Goal: Information Seeking & Learning: Learn about a topic

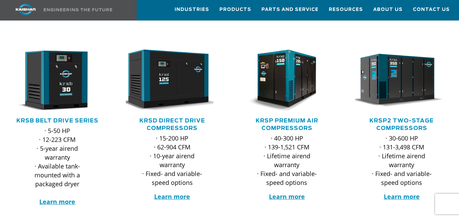
scroll to position [109, 0]
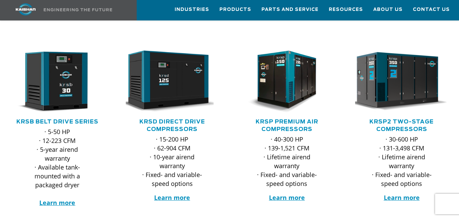
click at [402, 68] on img at bounding box center [396, 81] width 102 height 69
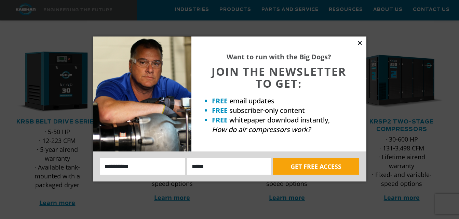
click at [361, 42] on icon at bounding box center [359, 43] width 6 height 6
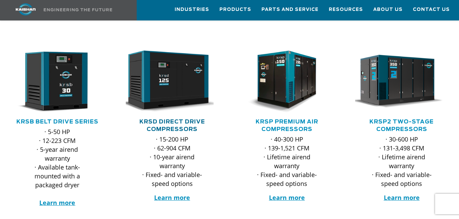
click at [170, 119] on link "KRSD Direct Drive Compressors" at bounding box center [172, 125] width 66 height 13
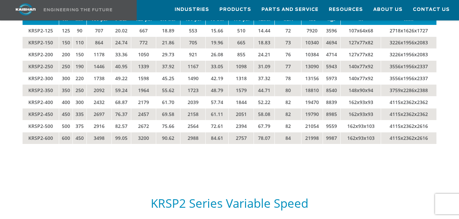
scroll to position [1188, 0]
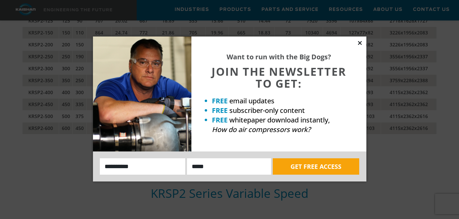
click at [359, 45] on icon at bounding box center [359, 43] width 6 height 6
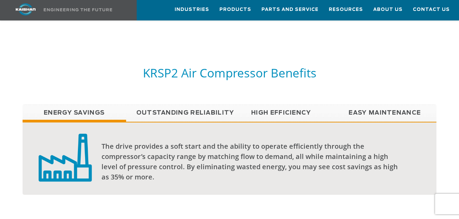
scroll to position [478, 0]
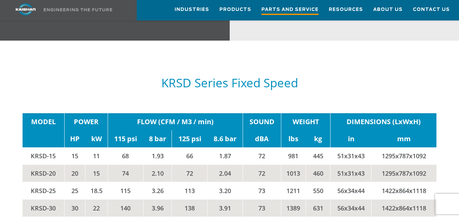
scroll to position [1038, 0]
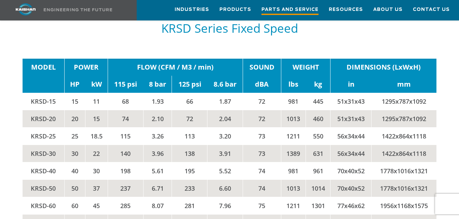
click at [288, 26] on div "**********" at bounding box center [229, 73] width 459 height 2027
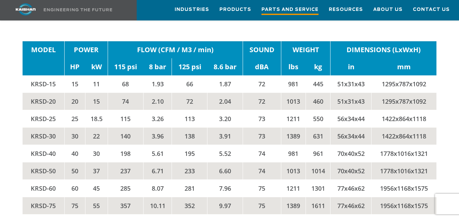
click at [288, 41] on td "WEIGHT" at bounding box center [306, 49] width 50 height 17
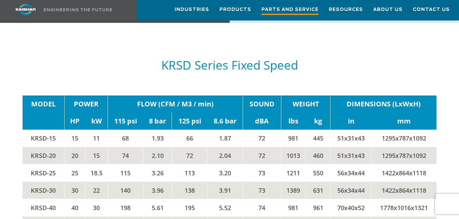
scroll to position [983, 0]
